Goal: Navigation & Orientation: Find specific page/section

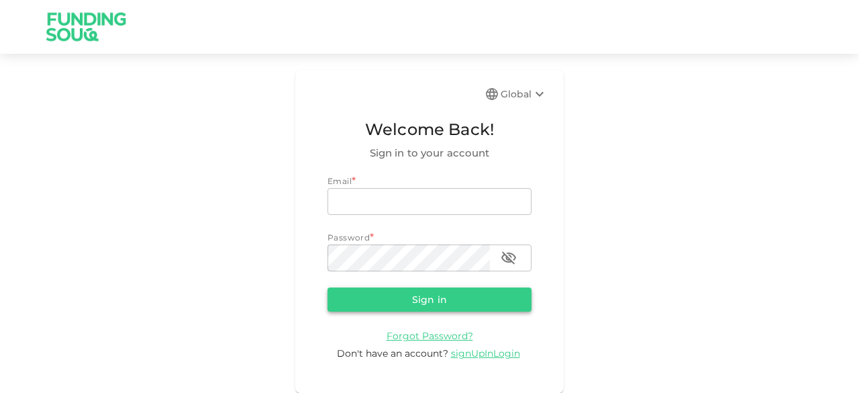
type input "[EMAIL_ADDRESS][DOMAIN_NAME]"
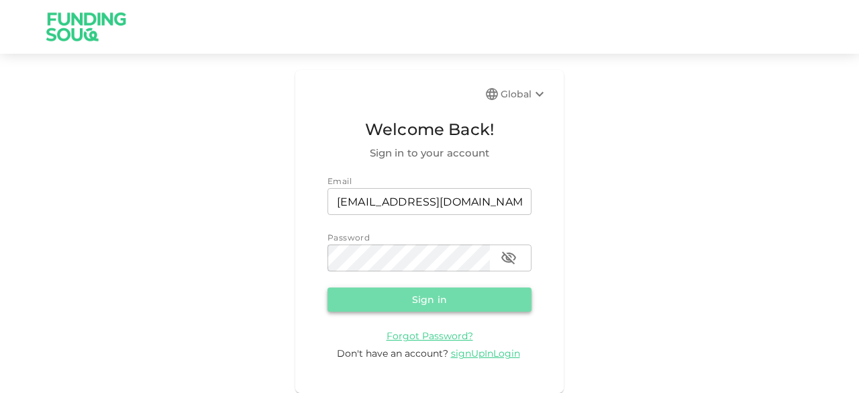
click at [455, 302] on button "Sign in" at bounding box center [429, 299] width 204 height 24
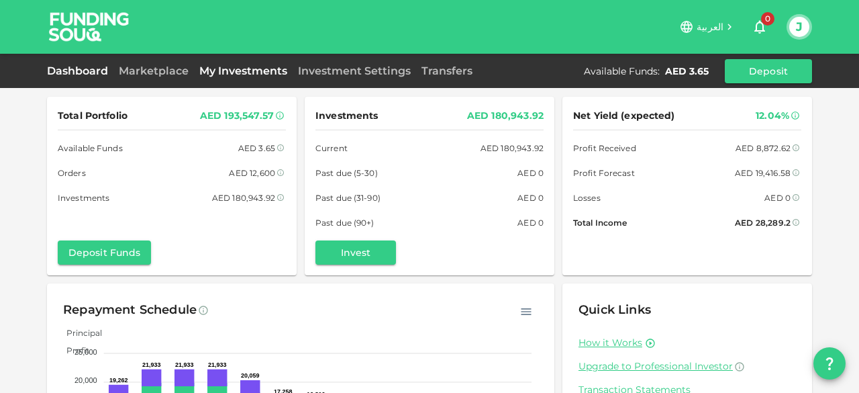
click at [259, 75] on link "My Investments" at bounding box center [243, 70] width 99 height 13
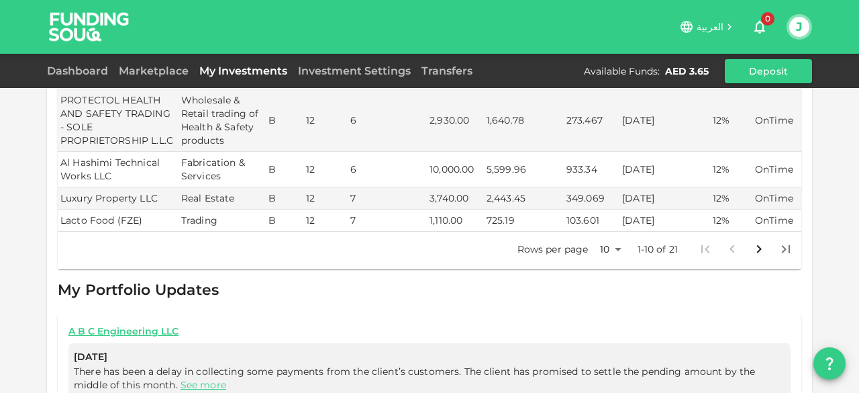
scroll to position [604, 0]
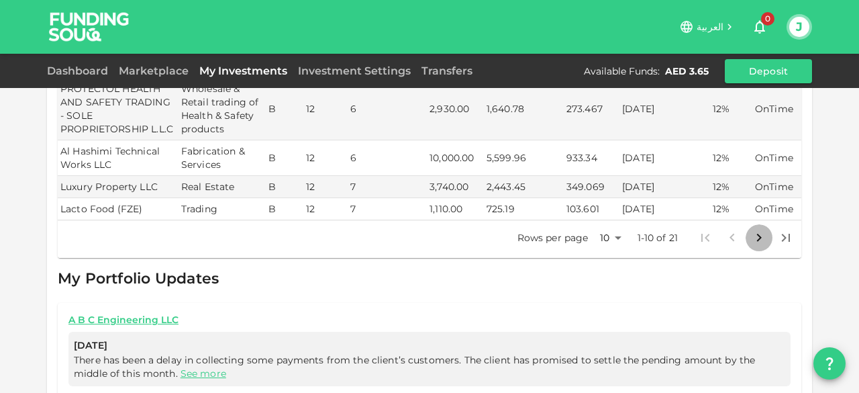
click at [752, 229] on icon "Go to next page" at bounding box center [759, 237] width 16 height 16
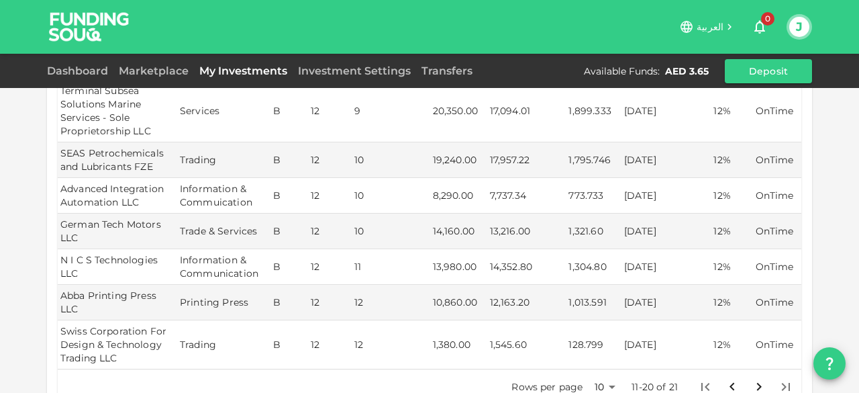
scroll to position [483, 0]
click at [360, 80] on div "Dashboard Marketplace My Investments Investment Settings Transfers Available Fu…" at bounding box center [429, 71] width 765 height 24
click at [358, 74] on link "Investment Settings" at bounding box center [354, 70] width 123 height 13
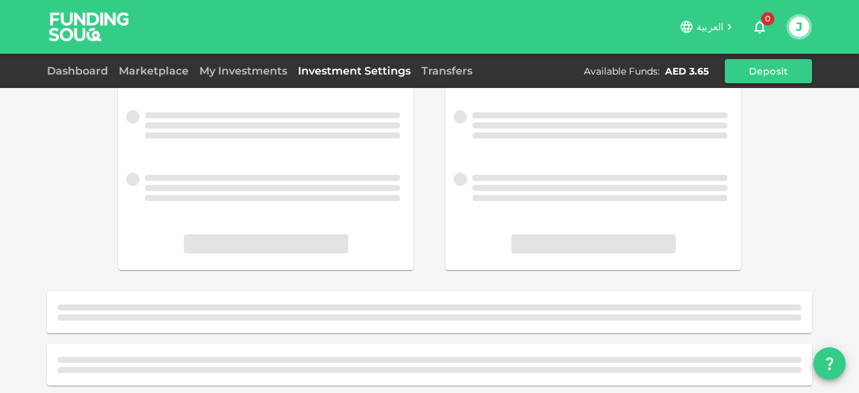
scroll to position [365, 0]
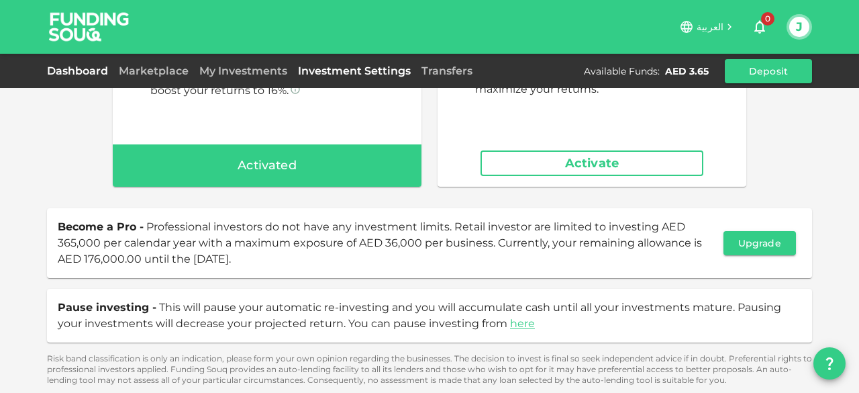
click at [64, 68] on link "Dashboard" at bounding box center [80, 70] width 66 height 13
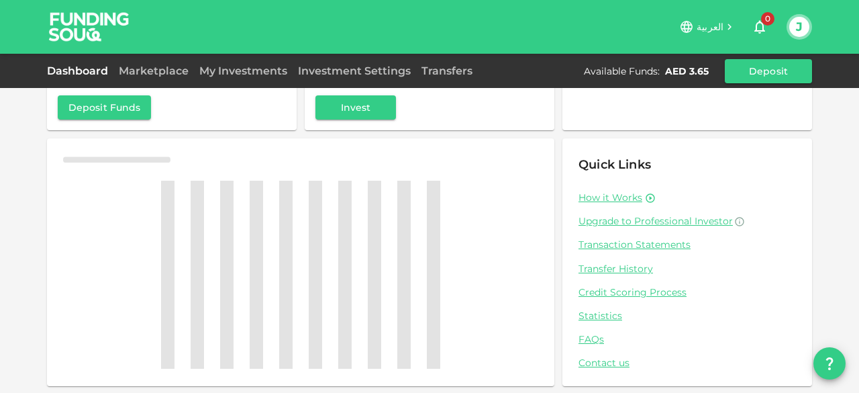
scroll to position [162, 0]
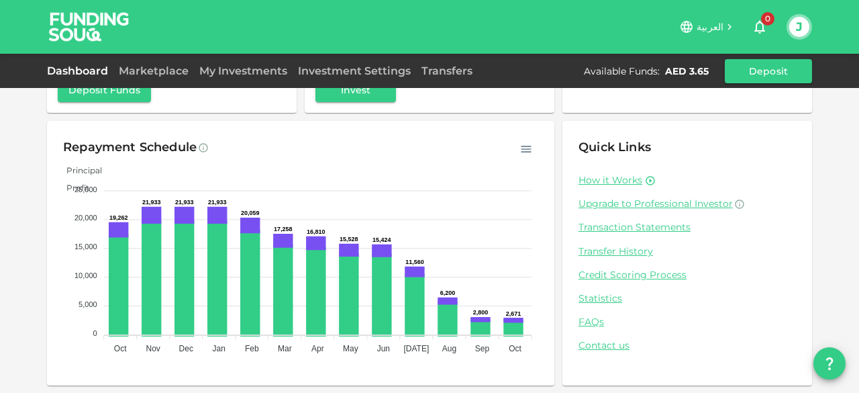
click at [83, 63] on div "Dashboard" at bounding box center [80, 71] width 66 height 16
click at [64, 73] on link "Dashboard" at bounding box center [80, 70] width 66 height 13
click at [186, 74] on link "Marketplace" at bounding box center [153, 70] width 81 height 13
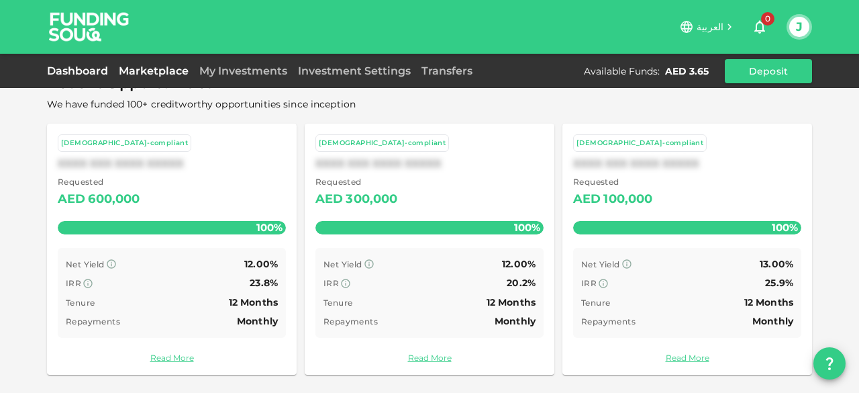
click at [59, 75] on link "Dashboard" at bounding box center [80, 70] width 66 height 13
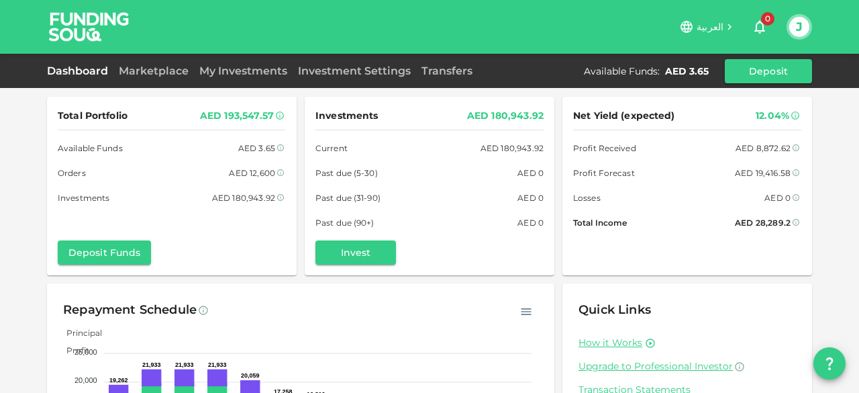
click at [59, 66] on link "Dashboard" at bounding box center [80, 70] width 66 height 13
